Goal: Navigation & Orientation: Find specific page/section

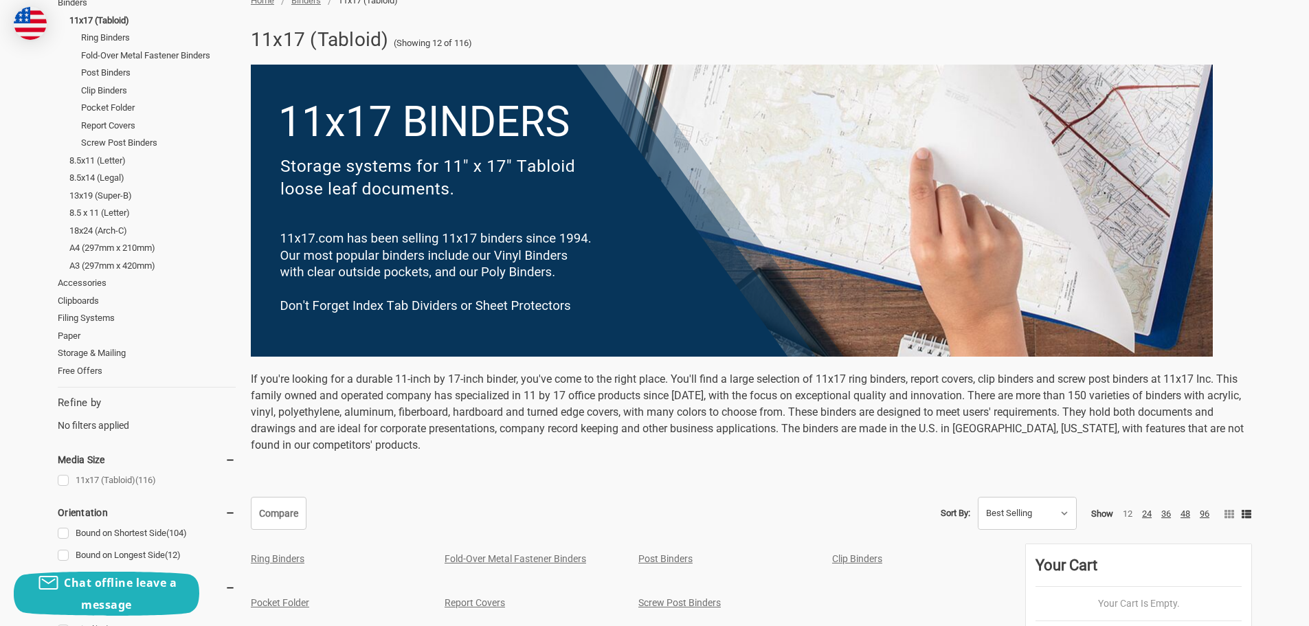
scroll to position [275, 0]
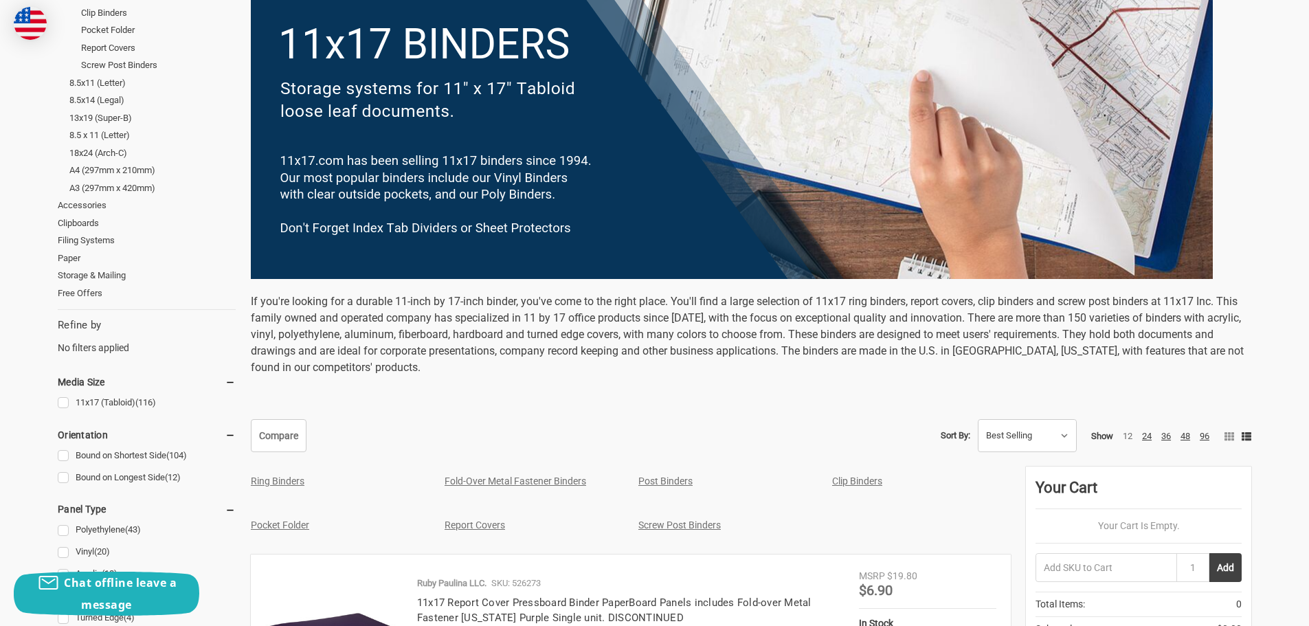
click at [289, 525] on link "Pocket Folder" at bounding box center [280, 524] width 58 height 11
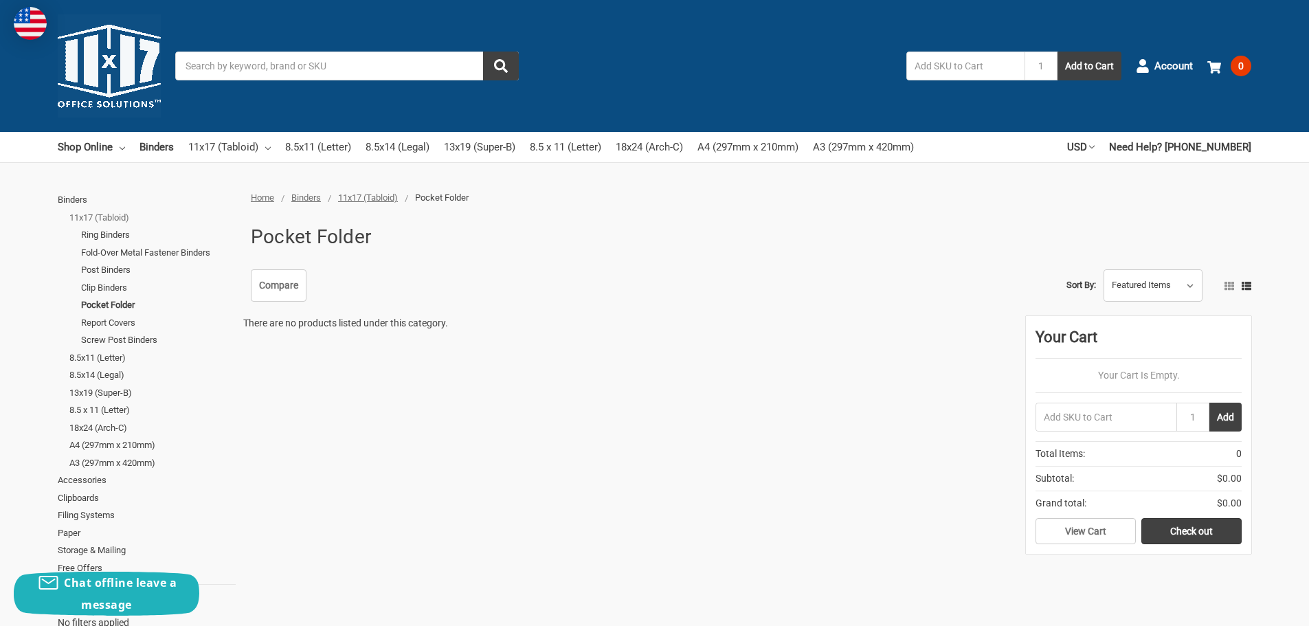
click at [102, 214] on link "11x17 (Tabloid)" at bounding box center [152, 218] width 166 height 18
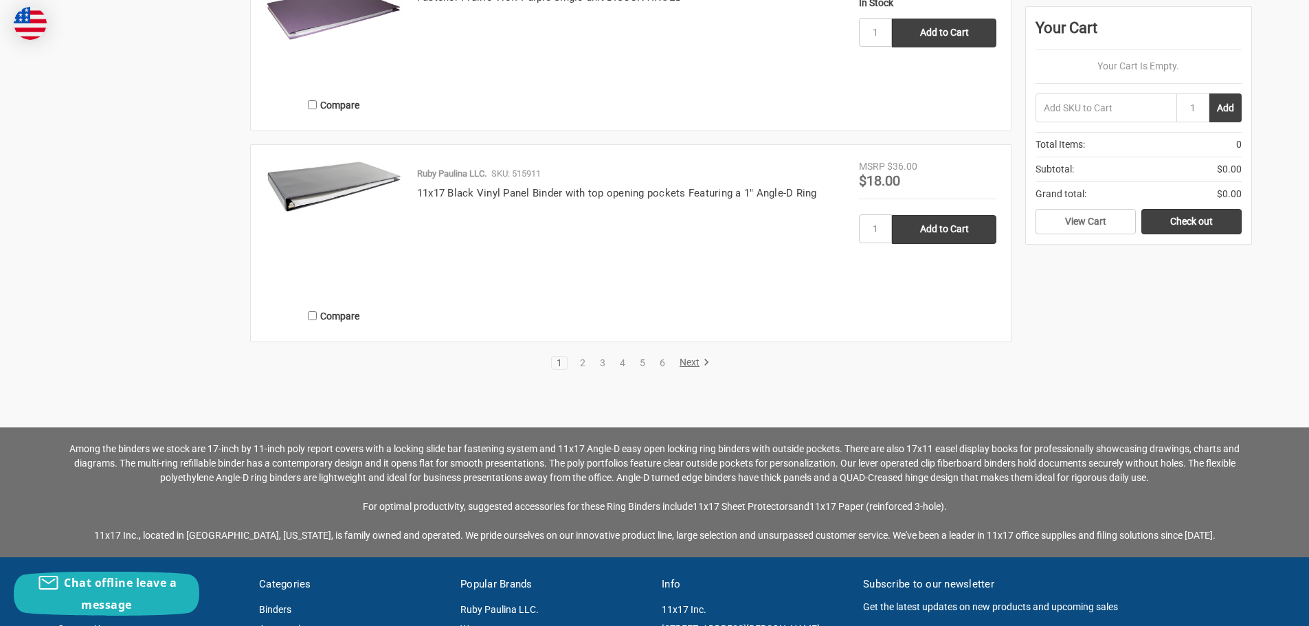
scroll to position [3092, 0]
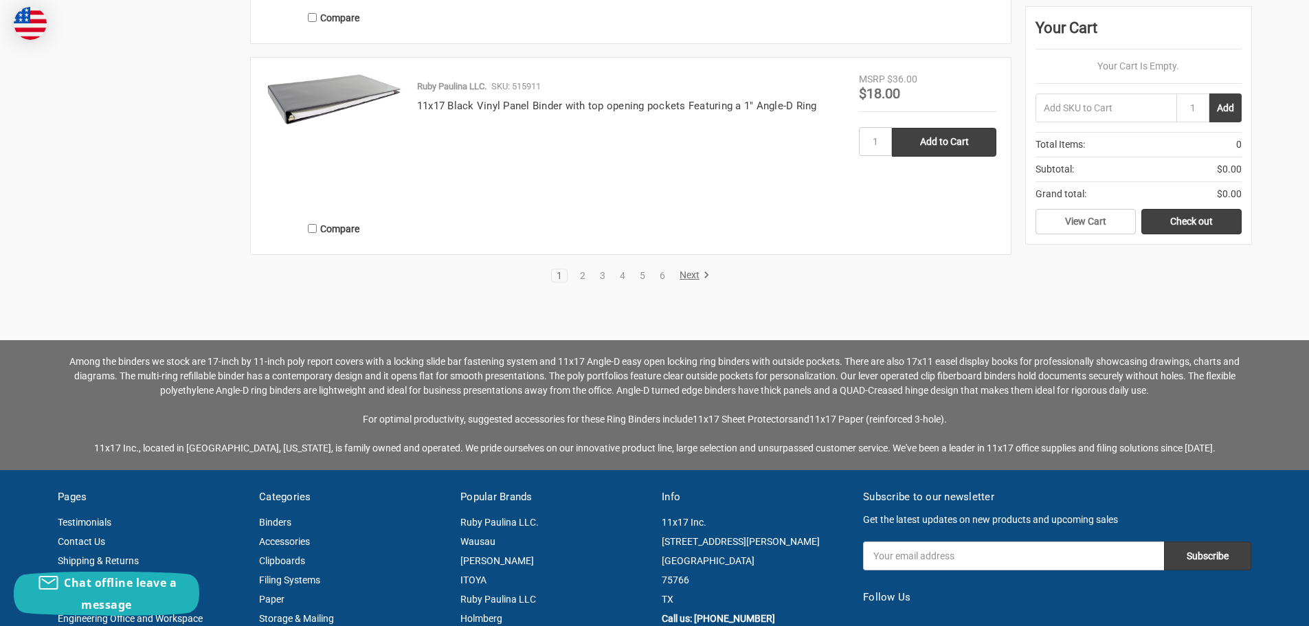
click at [686, 271] on link "Next" at bounding box center [692, 275] width 35 height 12
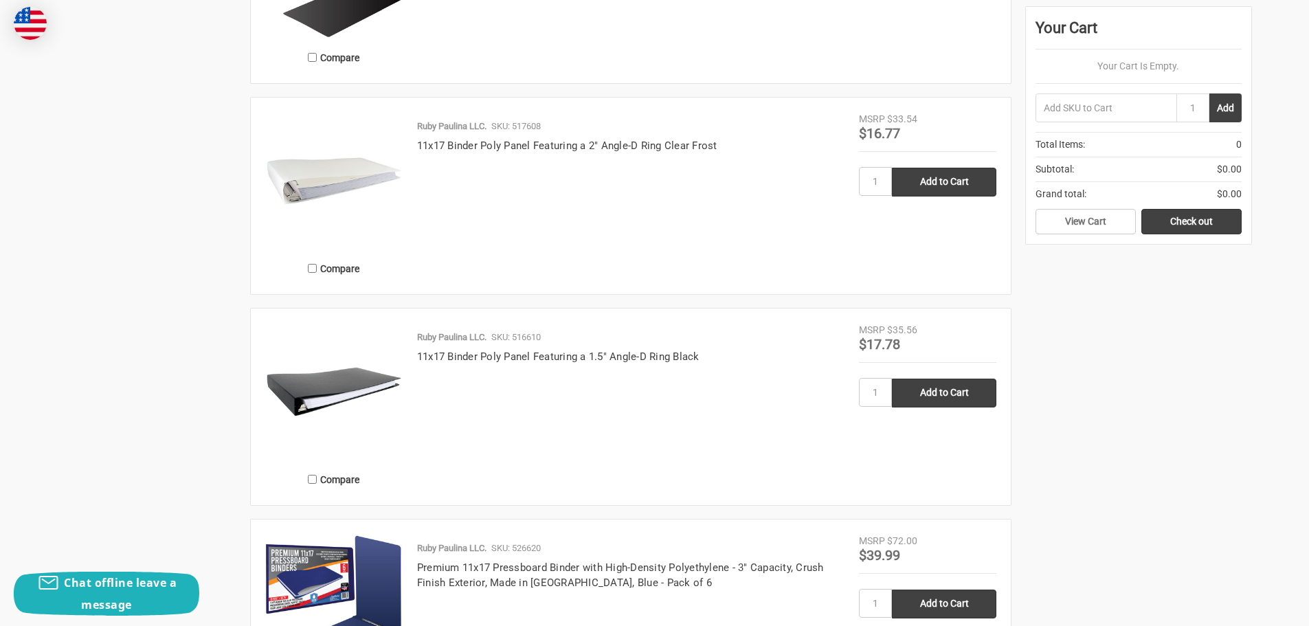
scroll to position [2886, 0]
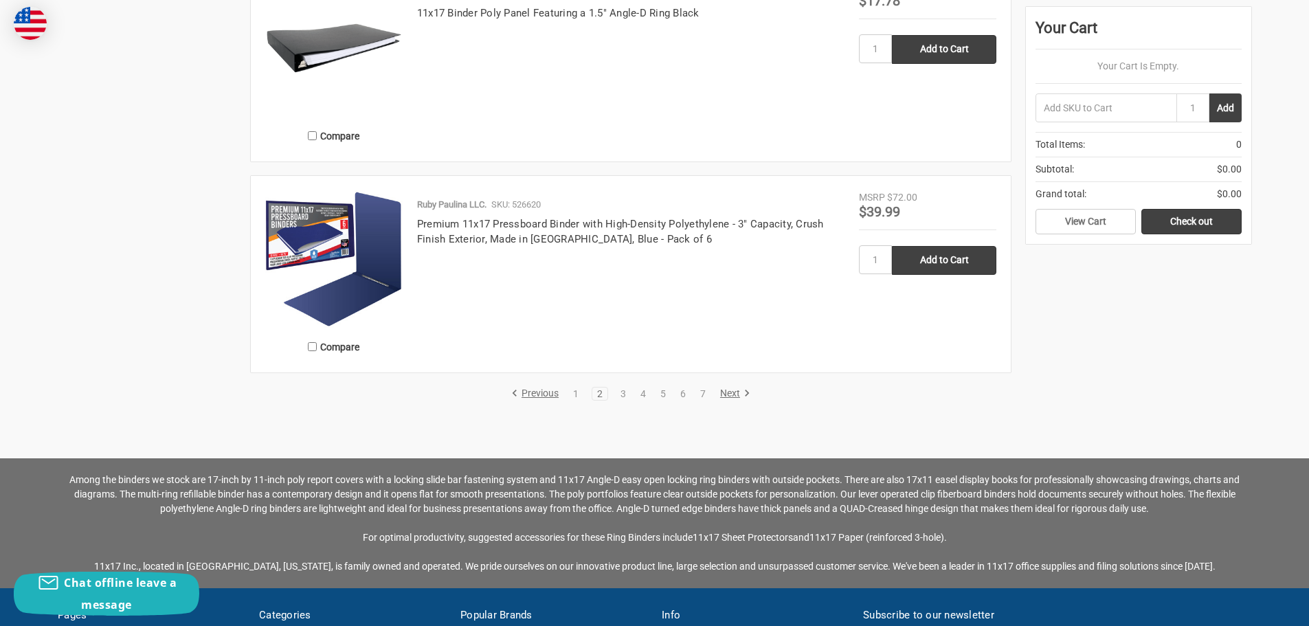
click at [730, 390] on link "Next" at bounding box center [732, 394] width 35 height 12
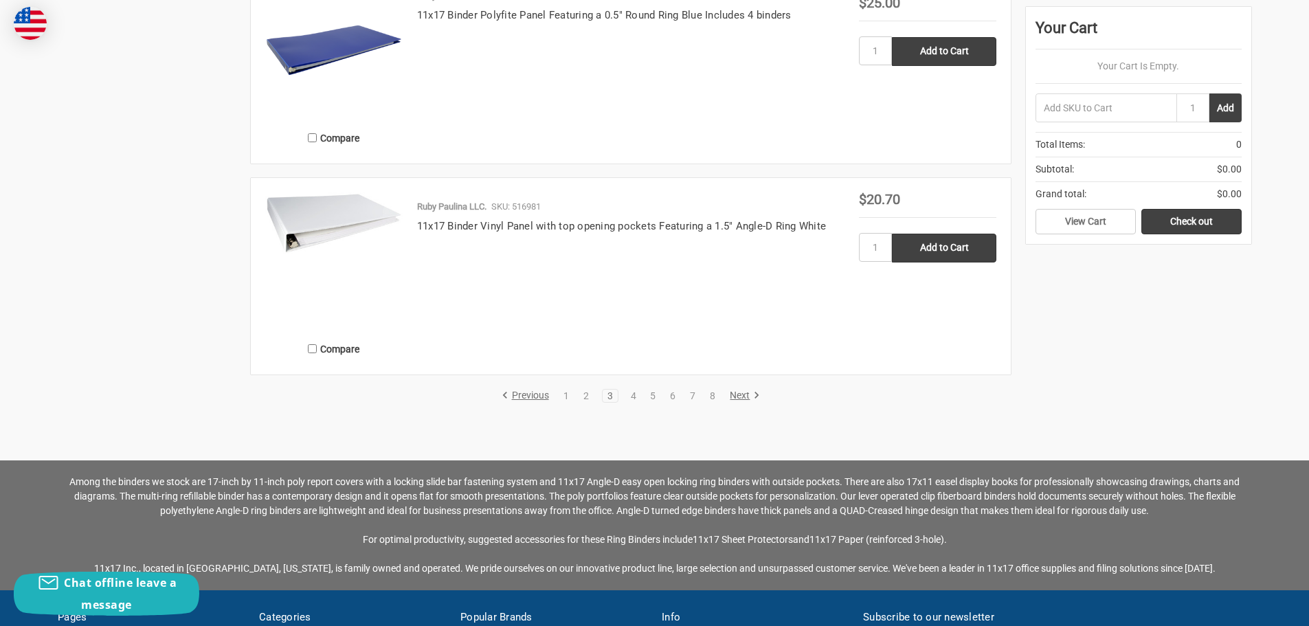
scroll to position [2886, 0]
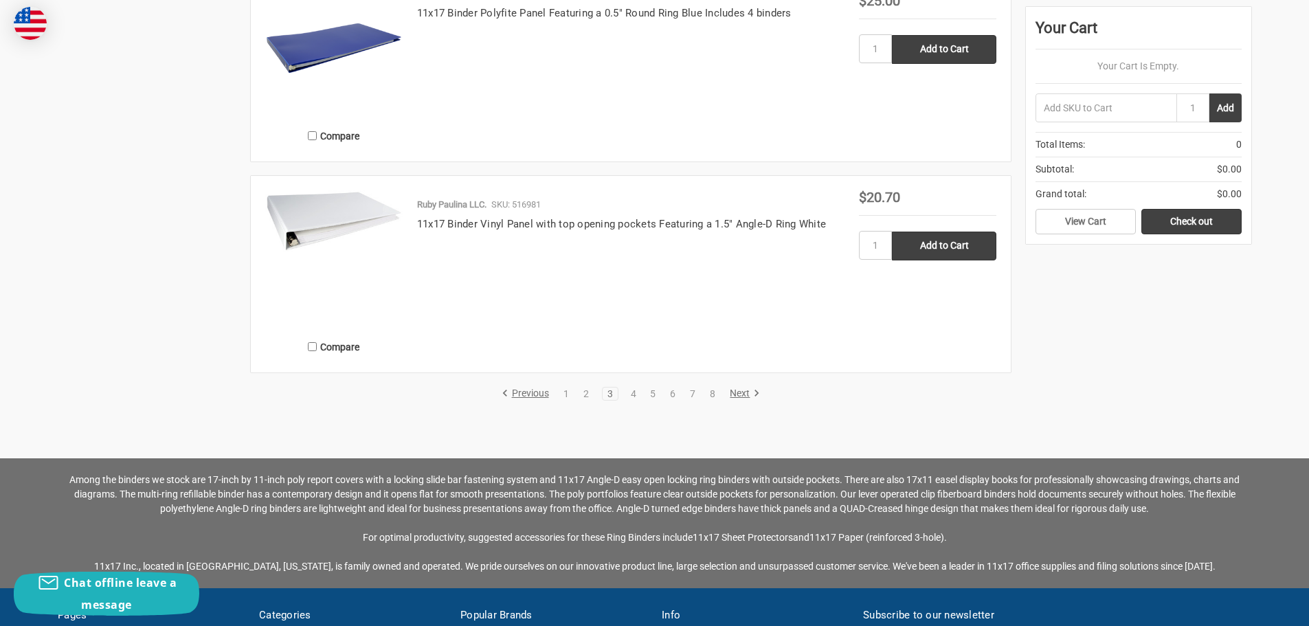
click at [747, 394] on link "Next" at bounding box center [742, 394] width 35 height 12
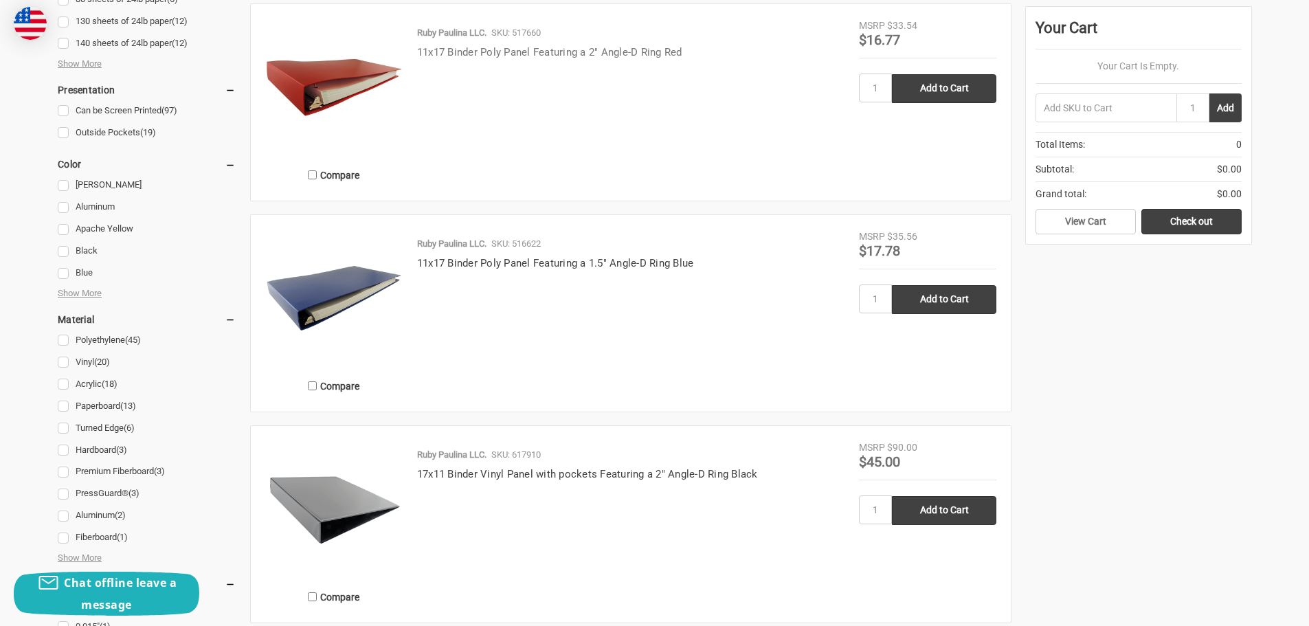
scroll to position [1168, 0]
